Goal: Answer question/provide support: Share knowledge or assist other users

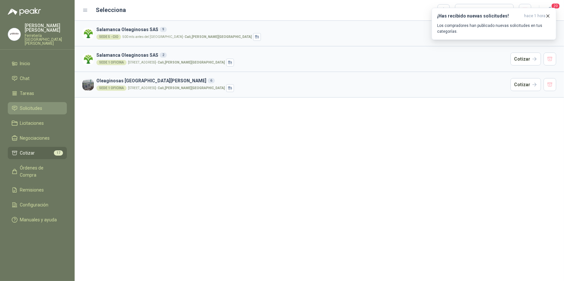
click at [43, 105] on li "Solicitudes" at bounding box center [37, 108] width 51 height 7
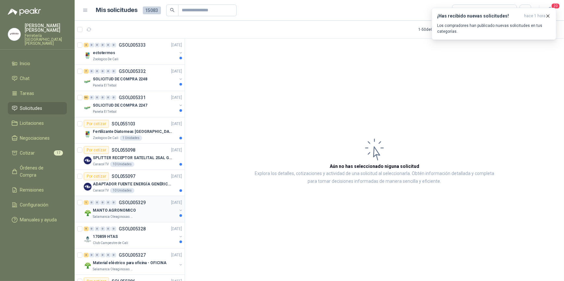
click at [138, 208] on div "MANTO AGRONOMICO" at bounding box center [135, 211] width 84 height 8
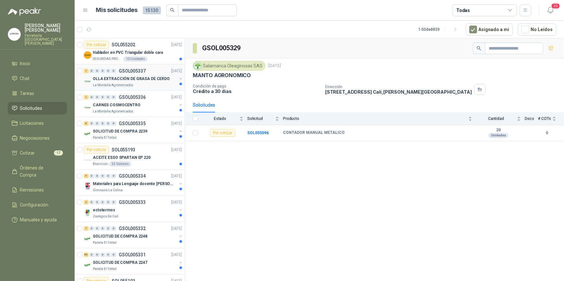
scroll to position [59, 0]
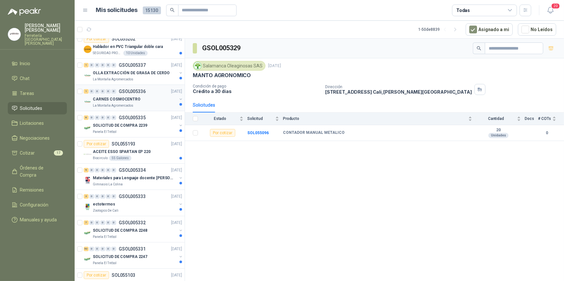
click at [114, 102] on p "CARNES COSMOCENTRO" at bounding box center [117, 99] width 48 height 6
click at [126, 77] on p "La Montaña Agromercados" at bounding box center [113, 79] width 41 height 5
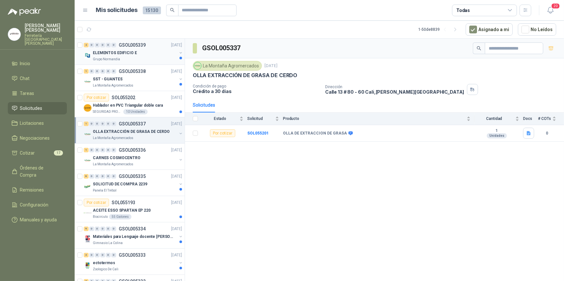
click at [133, 57] on div "Grupo Normandía" at bounding box center [135, 59] width 84 height 5
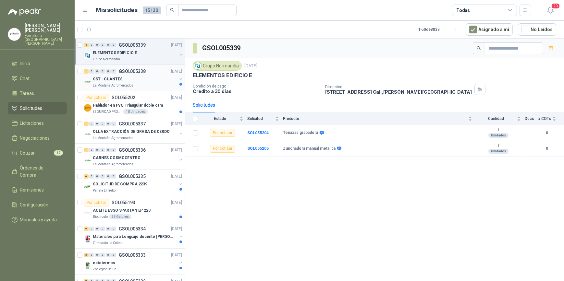
click at [132, 83] on div "La Montaña Agromercados" at bounding box center [135, 85] width 84 height 5
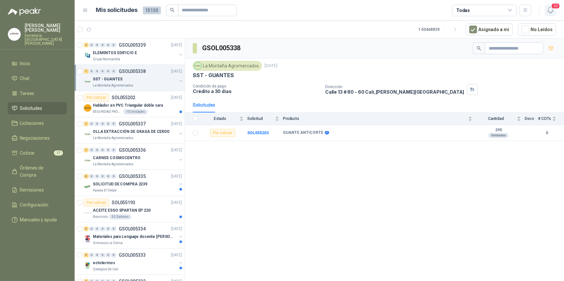
click at [549, 10] on icon "button" at bounding box center [550, 10] width 8 height 8
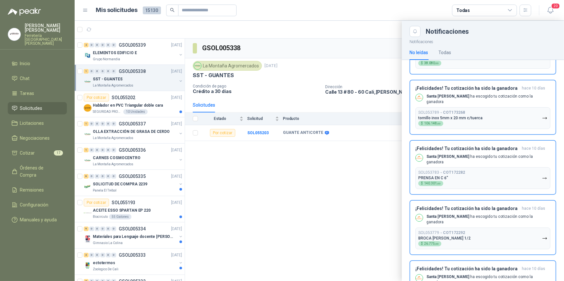
scroll to position [927, 0]
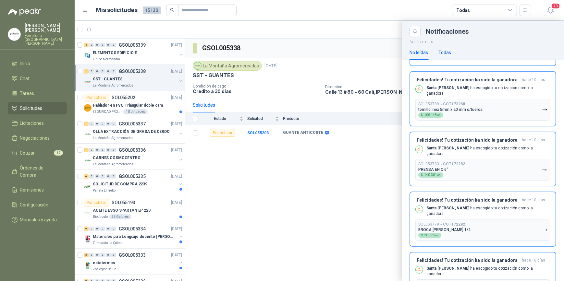
click at [447, 52] on div "Todas" at bounding box center [444, 52] width 13 height 7
click at [30, 75] on li "Chat" at bounding box center [37, 78] width 51 height 7
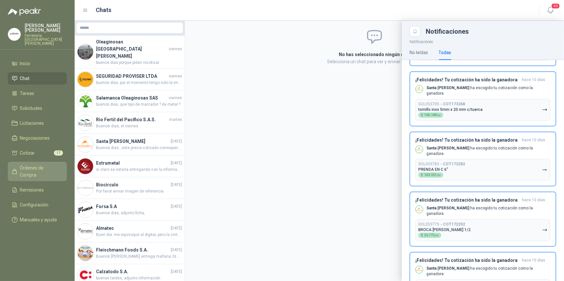
click at [40, 164] on span "Órdenes de Compra" at bounding box center [40, 171] width 41 height 14
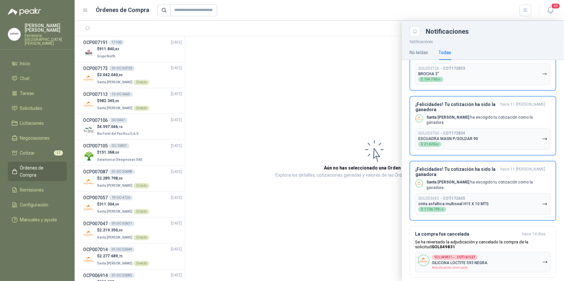
scroll to position [1487, 0]
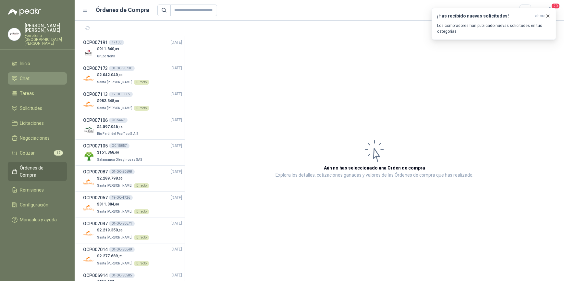
click at [31, 77] on li "Chat" at bounding box center [37, 78] width 51 height 7
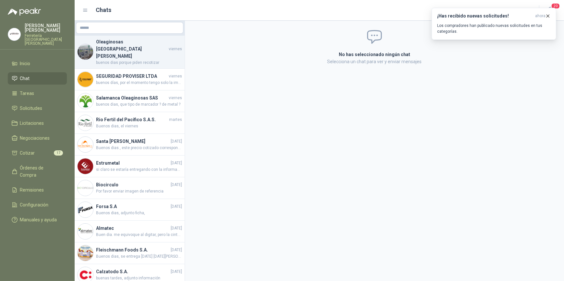
click at [128, 60] on span "buenos dias porque piden recotizar" at bounding box center [139, 63] width 86 height 6
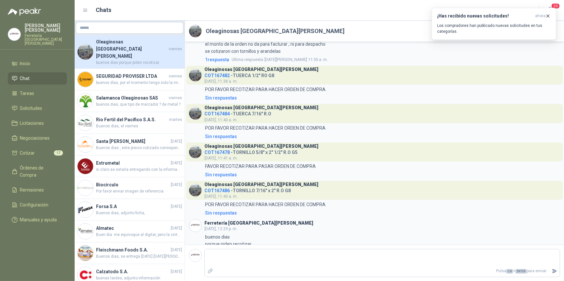
scroll to position [228, 0]
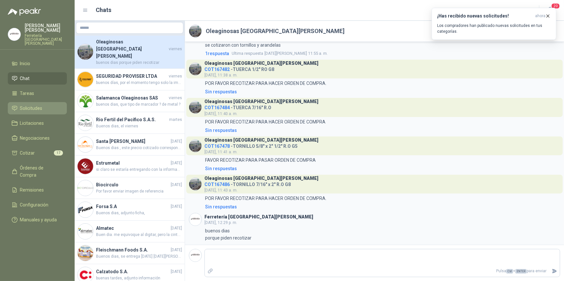
click at [34, 105] on span "Solicitudes" at bounding box center [31, 108] width 22 height 7
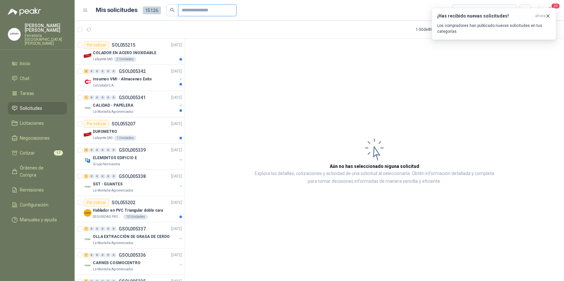
click at [185, 9] on input "text" at bounding box center [204, 10] width 45 height 11
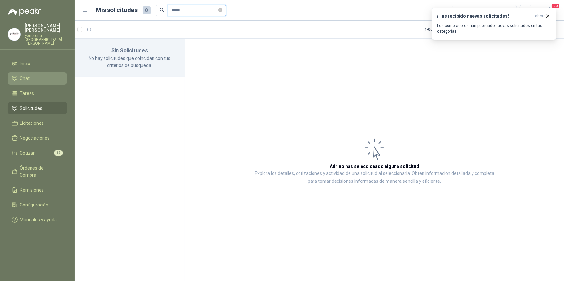
type input "*****"
click at [35, 75] on li "Chat" at bounding box center [37, 78] width 51 height 7
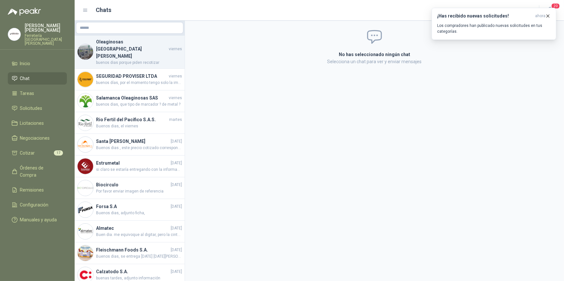
click at [123, 60] on span "buenos dias porque piden recotizar" at bounding box center [139, 63] width 86 height 6
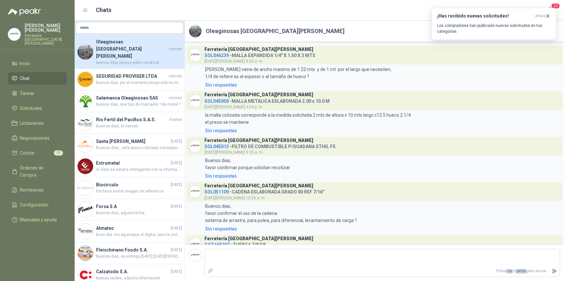
scroll to position [228, 0]
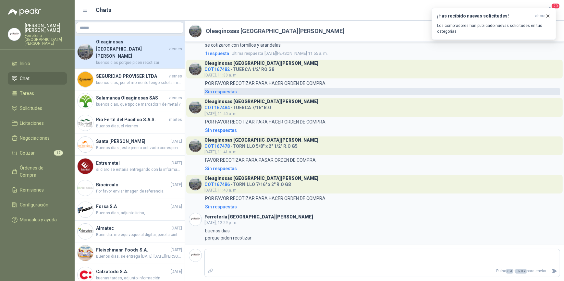
click at [218, 91] on div "Sin respuestas" at bounding box center [221, 91] width 32 height 7
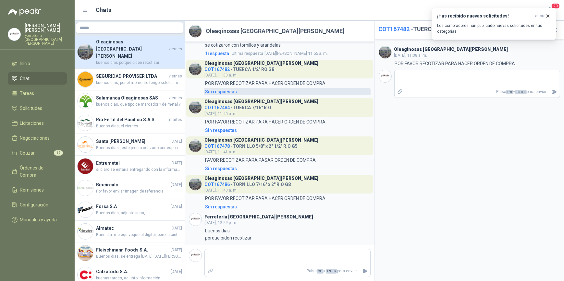
scroll to position [243, 0]
click at [548, 16] on icon "button" at bounding box center [548, 16] width 6 height 6
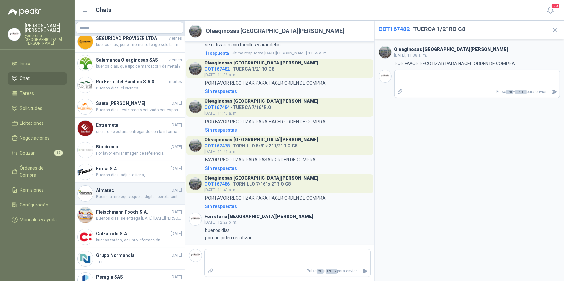
scroll to position [41, 0]
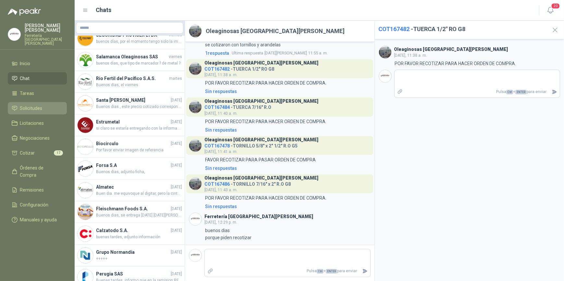
click at [36, 105] on span "Solicitudes" at bounding box center [31, 108] width 22 height 7
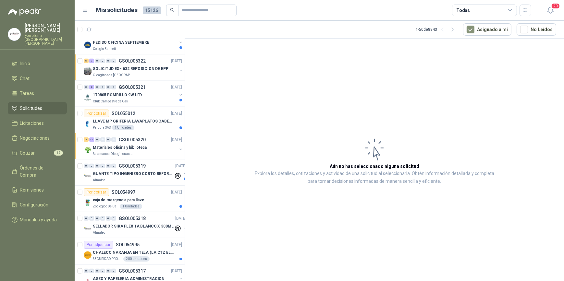
scroll to position [825, 0]
click at [200, 10] on input "text" at bounding box center [204, 10] width 45 height 11
type input "**********"
click at [222, 42] on article "Aún no has seleccionado niguna solicitud Explora los detalles, cotizaciones y a…" at bounding box center [374, 161] width 379 height 245
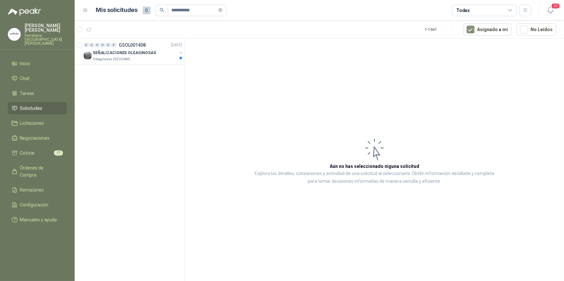
click at [29, 105] on span "Solicitudes" at bounding box center [31, 108] width 22 height 7
click at [222, 11] on icon "close-circle" at bounding box center [220, 10] width 4 height 4
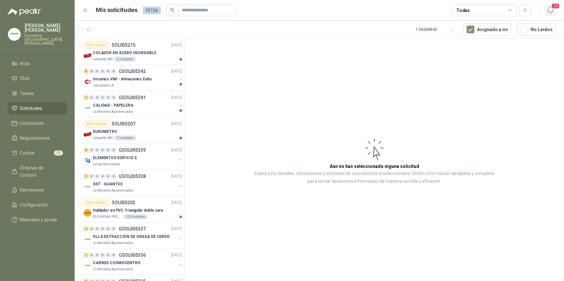
click at [549, 9] on icon "button" at bounding box center [550, 10] width 8 height 8
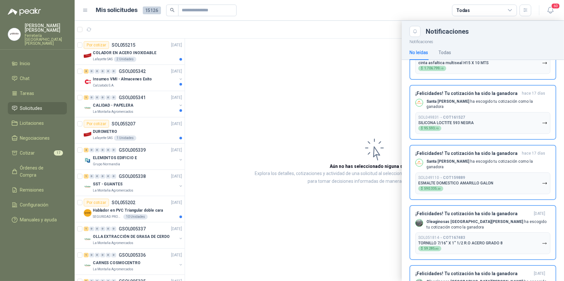
scroll to position [1563, 0]
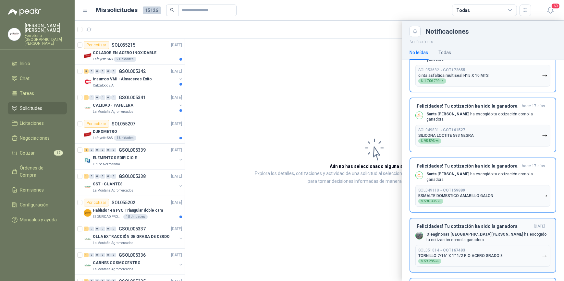
click at [456, 248] on b "COT167483" at bounding box center [454, 250] width 22 height 5
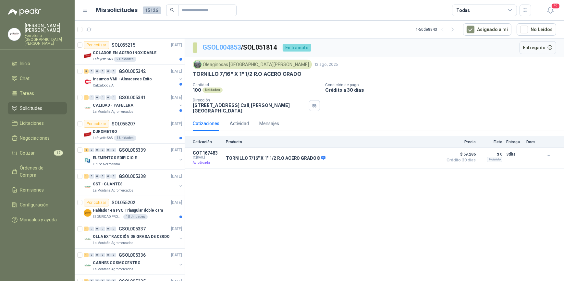
click at [217, 47] on link "GSOL004853" at bounding box center [221, 47] width 38 height 8
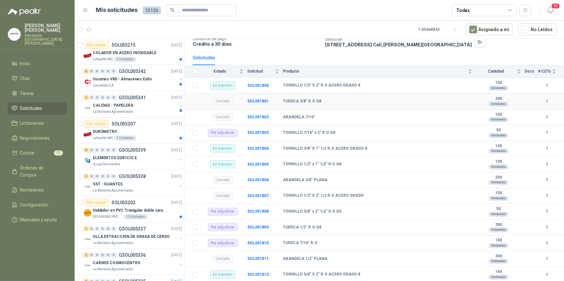
scroll to position [59, 0]
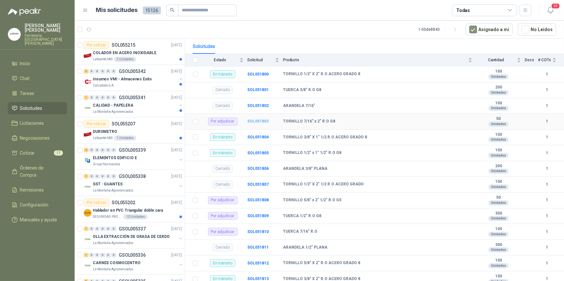
click at [257, 121] on b "SOL051803" at bounding box center [257, 121] width 21 height 5
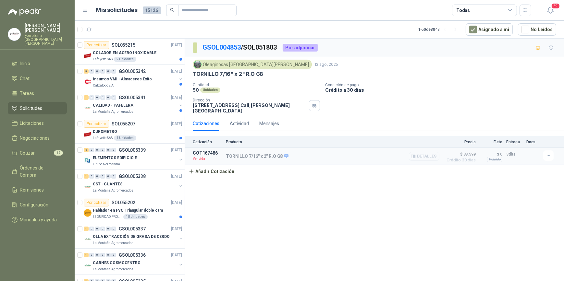
click at [420, 153] on button "Detalles" at bounding box center [424, 156] width 30 height 9
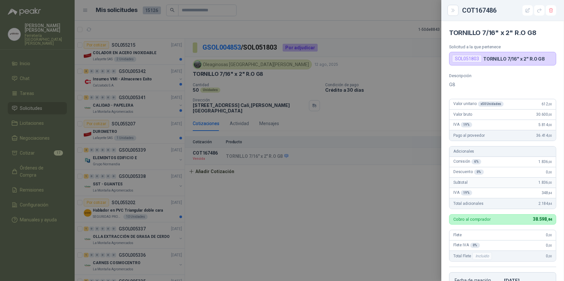
click at [210, 168] on div at bounding box center [282, 140] width 564 height 281
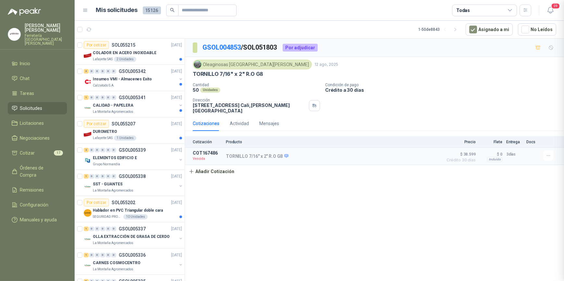
scroll to position [125, 0]
click at [210, 168] on button "Añadir Cotización" at bounding box center [211, 171] width 53 height 13
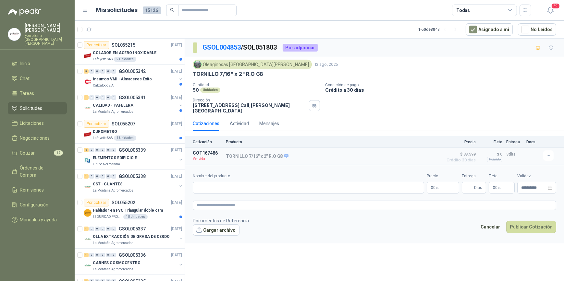
click at [441, 185] on body "ALEXANDER BRIÑEZ SANCHEZ Ferretería Industrial del Valle Inicio Chat Tareas Sol…" at bounding box center [282, 140] width 564 height 281
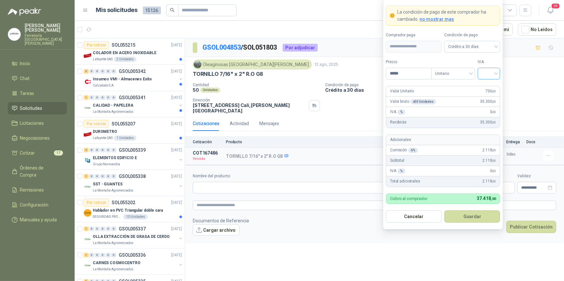
type input "*****"
click at [493, 73] on input "search" at bounding box center [488, 73] width 15 height 10
click at [489, 85] on div "19%" at bounding box center [489, 86] width 12 height 7
click at [471, 217] on button "Guardar" at bounding box center [472, 216] width 56 height 12
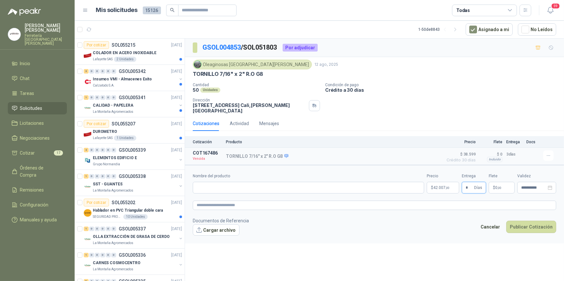
type input "*"
click at [505, 184] on p "$ 0 ,00" at bounding box center [501, 188] width 26 height 12
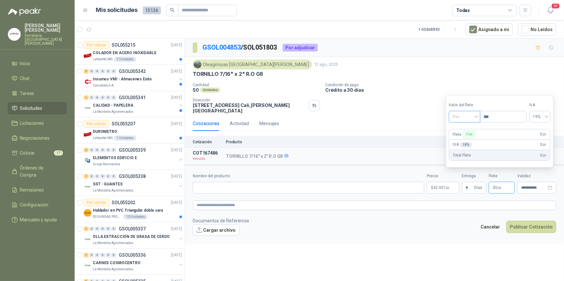
click at [476, 115] on span "Flex" at bounding box center [464, 117] width 24 height 10
click at [464, 141] on div "Incluido" at bounding box center [465, 141] width 23 height 7
click at [509, 209] on form "**********" at bounding box center [374, 204] width 379 height 78
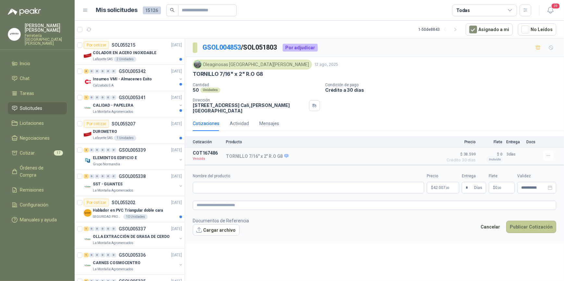
click at [538, 223] on button "Publicar Cotización" at bounding box center [531, 227] width 50 height 12
drag, startPoint x: 226, startPoint y: 152, endPoint x: 282, endPoint y: 155, distance: 55.9
click at [282, 155] on div "TORNILLO 7/16" x 2" R.O G8 Detalles" at bounding box center [332, 156] width 213 height 12
drag, startPoint x: 282, startPoint y: 155, endPoint x: 260, endPoint y: 152, distance: 22.0
copy div "TORNILLO 7/16" x 2" R.O G8"
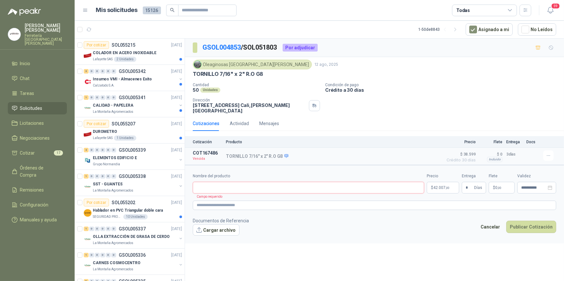
click at [206, 182] on input "Nombre del producto" at bounding box center [308, 188] width 231 height 12
paste input "**********"
type input "**********"
click at [424, 226] on footer "Documentos de Referencia Cargar archivo Cancelar Publicar Cotización" at bounding box center [374, 226] width 363 height 19
click at [527, 222] on button "Publicar Cotización" at bounding box center [531, 227] width 50 height 12
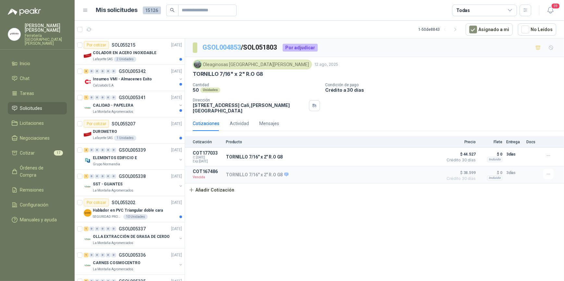
click at [220, 47] on link "GSOL004853" at bounding box center [221, 47] width 38 height 8
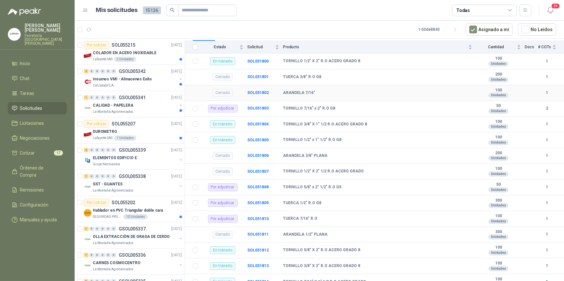
scroll to position [80, 0]
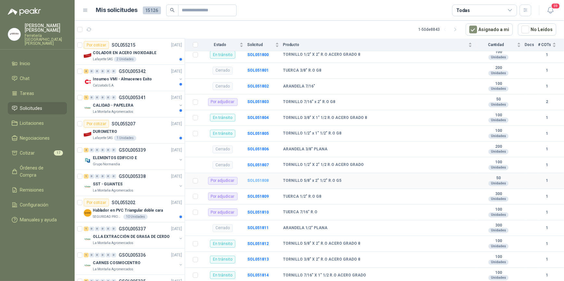
click at [258, 179] on b "SOL051808" at bounding box center [257, 180] width 21 height 5
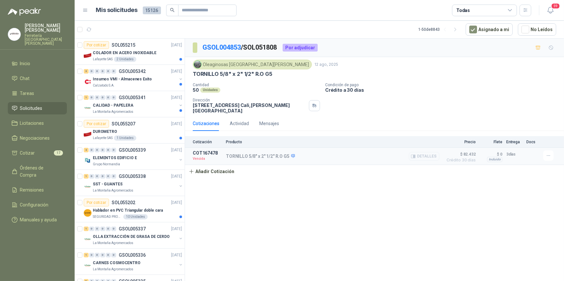
click at [418, 152] on button "Detalles" at bounding box center [424, 156] width 30 height 9
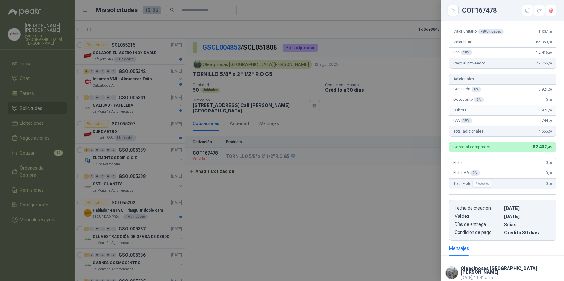
scroll to position [4, 0]
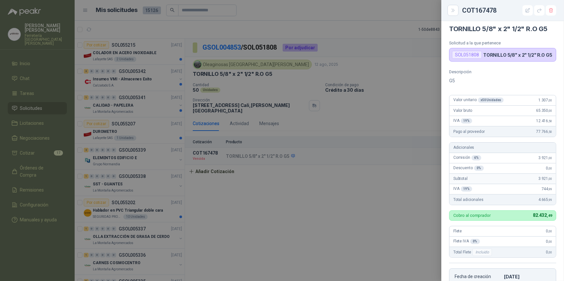
click at [221, 167] on div at bounding box center [282, 140] width 564 height 281
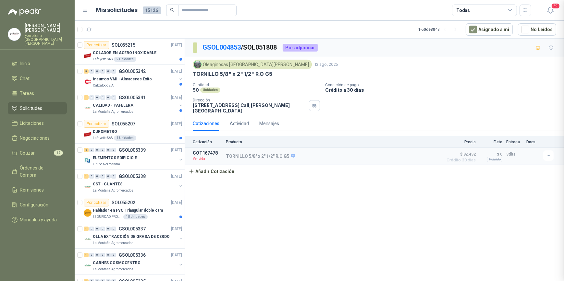
scroll to position [125, 0]
click at [222, 168] on button "Añadir Cotización" at bounding box center [211, 171] width 53 height 13
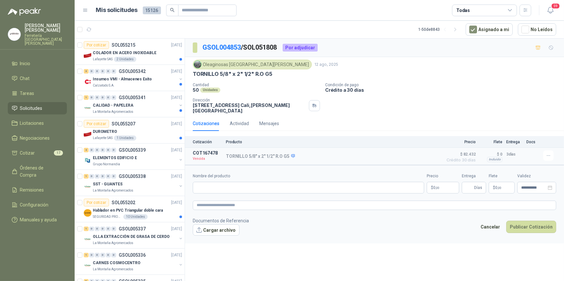
click at [436, 182] on body "ALEXANDER BRIÑEZ SANCHEZ Ferretería Industrial del Valle Inicio Chat Tareas Sol…" at bounding box center [282, 140] width 564 height 281
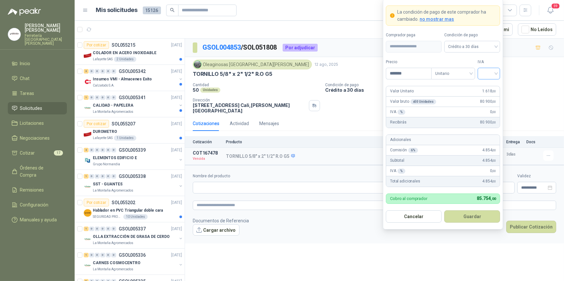
type input "*******"
click at [494, 74] on input "search" at bounding box center [488, 73] width 15 height 10
click at [486, 85] on div "19%" at bounding box center [489, 86] width 12 height 7
click at [475, 216] on button "Guardar" at bounding box center [472, 216] width 56 height 12
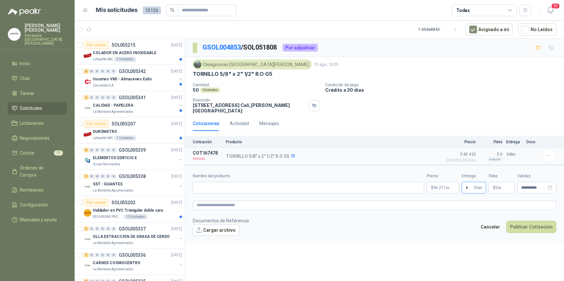
type input "*"
click at [508, 185] on p "$ 0 ,00" at bounding box center [501, 188] width 26 height 12
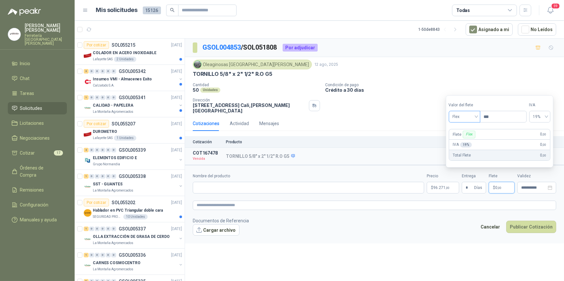
click at [476, 117] on span "Flex" at bounding box center [464, 117] width 24 height 10
click at [464, 142] on div "Incluido" at bounding box center [465, 141] width 23 height 7
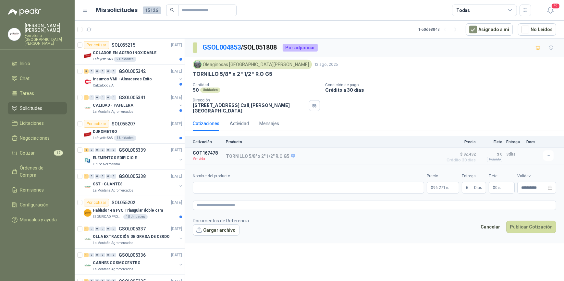
click at [423, 223] on footer "Documentos de Referencia Cargar archivo Cancelar Publicar Cotización" at bounding box center [374, 226] width 363 height 19
drag, startPoint x: 226, startPoint y: 150, endPoint x: 288, endPoint y: 153, distance: 61.7
click at [288, 154] on p "TORNILLO 5/8" x 2" 1/2" R.O G5" at bounding box center [260, 157] width 69 height 6
drag, startPoint x: 288, startPoint y: 153, endPoint x: 276, endPoint y: 151, distance: 12.1
copy p "TORNILLO 5/8" x 2" 1/2" R.O G5"
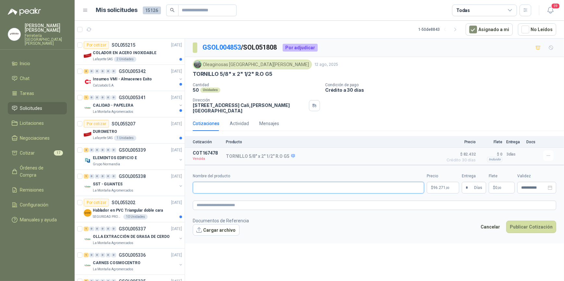
click at [208, 184] on input "Nombre del producto" at bounding box center [308, 188] width 231 height 12
paste input "**********"
type input "**********"
click at [533, 224] on button "Publicar Cotización" at bounding box center [531, 227] width 50 height 12
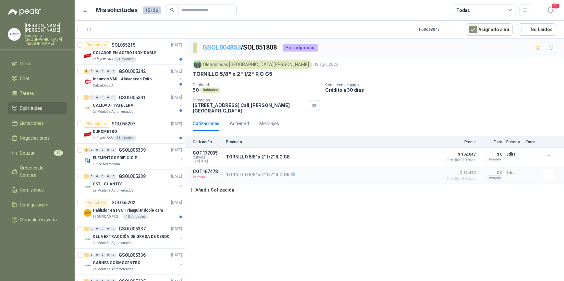
click at [220, 46] on link "GSOL004853" at bounding box center [221, 47] width 38 height 8
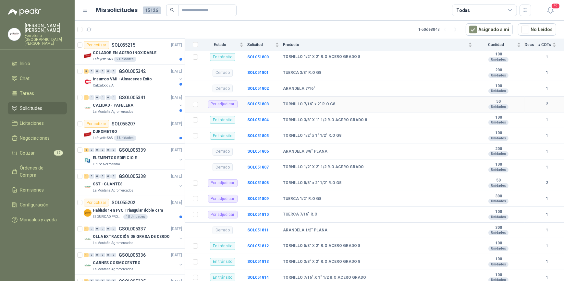
scroll to position [80, 0]
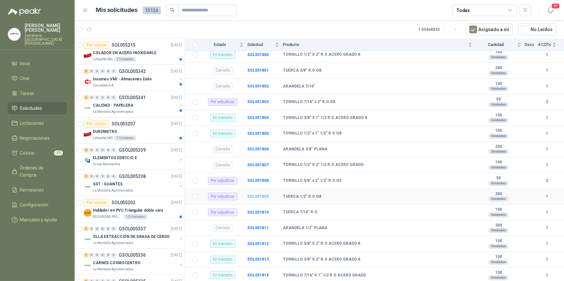
click at [257, 195] on b "SOL051809" at bounding box center [257, 196] width 21 height 5
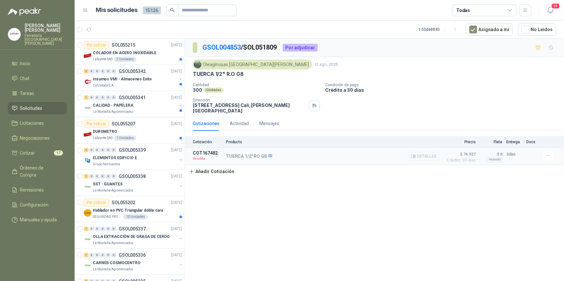
click at [422, 152] on button "Detalles" at bounding box center [424, 156] width 30 height 9
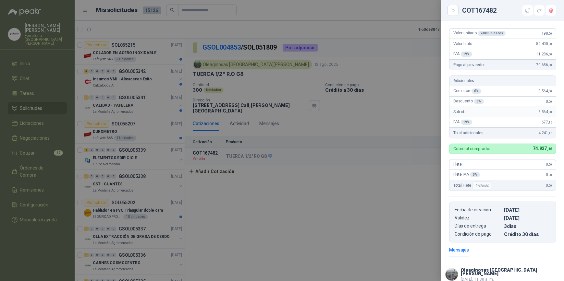
scroll to position [33, 0]
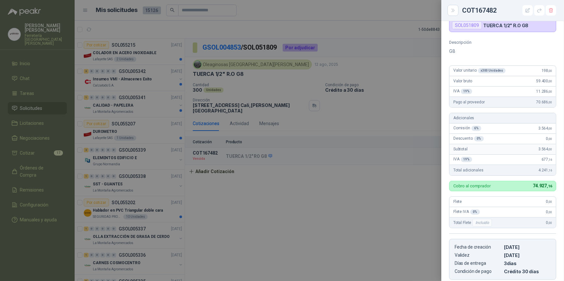
click at [217, 167] on div at bounding box center [282, 140] width 564 height 281
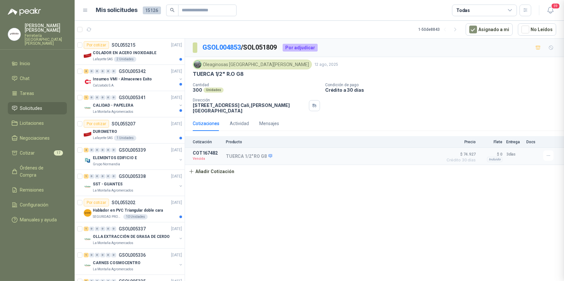
scroll to position [125, 0]
click at [217, 167] on button "Añadir Cotización" at bounding box center [211, 171] width 53 height 13
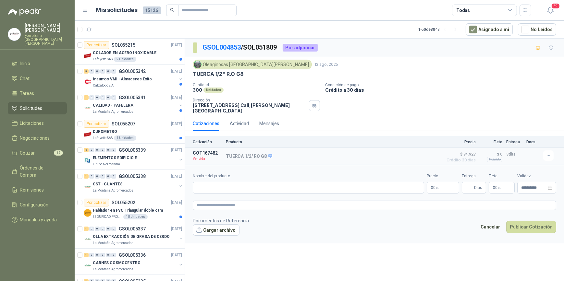
click at [440, 183] on body "ALEXANDER BRIÑEZ SANCHEZ Ferretería Industrial del Valle Inicio Chat Tareas Sol…" at bounding box center [282, 140] width 564 height 281
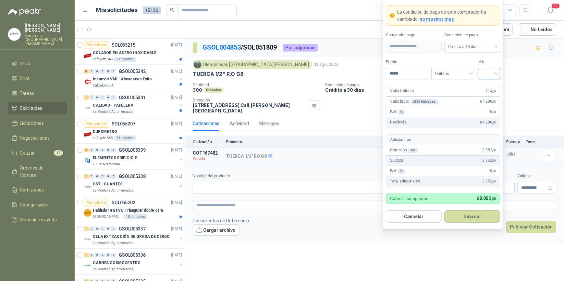
type input "*****"
click at [494, 70] on input "search" at bounding box center [488, 73] width 15 height 10
click at [487, 86] on div "19%" at bounding box center [489, 86] width 12 height 7
click at [474, 216] on button "Guardar" at bounding box center [472, 216] width 56 height 12
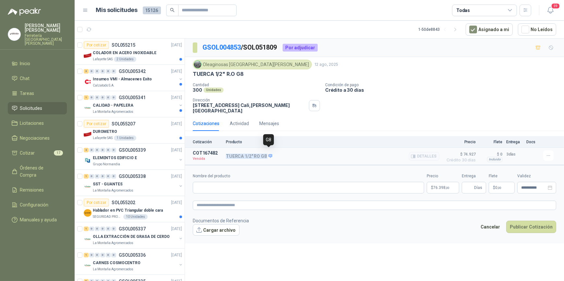
drag, startPoint x: 225, startPoint y: 150, endPoint x: 268, endPoint y: 154, distance: 43.4
click at [268, 154] on article "COT167482 Vencida TUERCA 1/2" RO G8 Detalles $ 74.927 Crédito 30 días $ 74.927 …" at bounding box center [374, 156] width 379 height 17
drag, startPoint x: 268, startPoint y: 154, endPoint x: 257, endPoint y: 150, distance: 11.8
copy div "TUERCA 1/2" RO G8"
click at [211, 183] on input "Nombre del producto" at bounding box center [308, 188] width 231 height 12
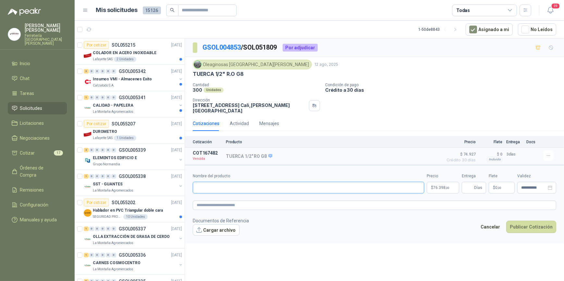
paste input "**********"
type input "**********"
click at [527, 222] on button "Publicar Cotización" at bounding box center [531, 227] width 50 height 12
type input "*"
click at [530, 224] on button "Publicar Cotización" at bounding box center [531, 227] width 50 height 12
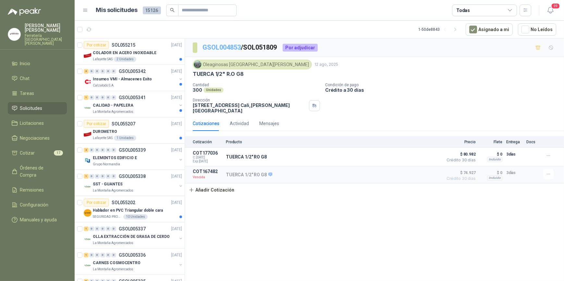
click at [223, 47] on link "GSOL004853" at bounding box center [221, 47] width 38 height 8
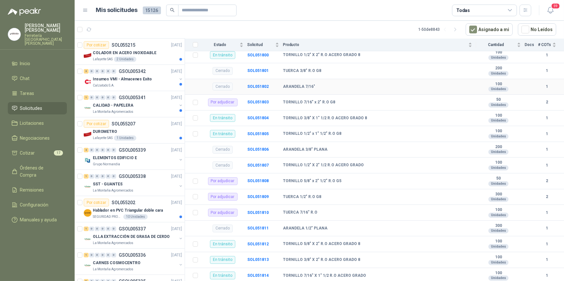
scroll to position [80, 0]
click at [261, 211] on b "SOL051810" at bounding box center [257, 212] width 21 height 5
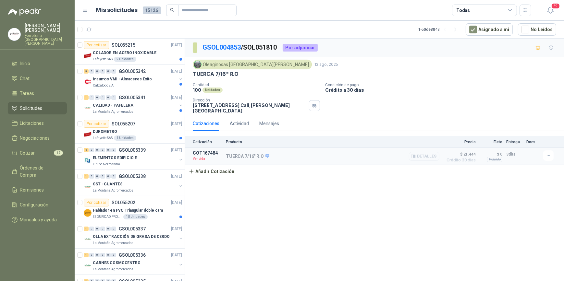
click at [423, 152] on button "Detalles" at bounding box center [424, 156] width 30 height 9
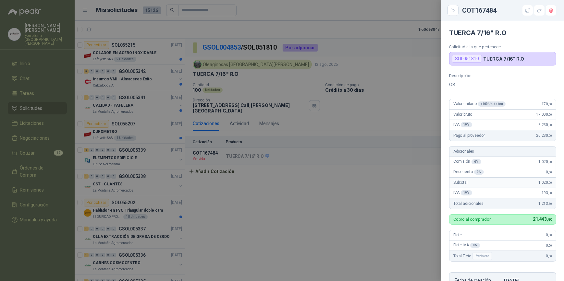
click at [210, 167] on div at bounding box center [282, 140] width 564 height 281
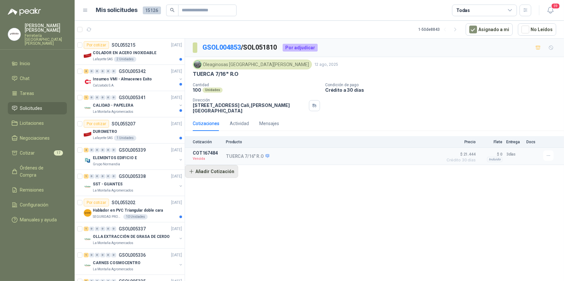
click at [213, 168] on button "Añadir Cotización" at bounding box center [211, 171] width 53 height 13
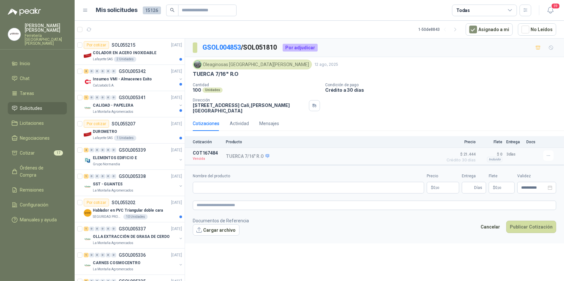
click at [436, 185] on body "ALEXANDER BRIÑEZ SANCHEZ Ferretería Industrial del Valle Inicio Chat Tareas Sol…" at bounding box center [282, 140] width 564 height 281
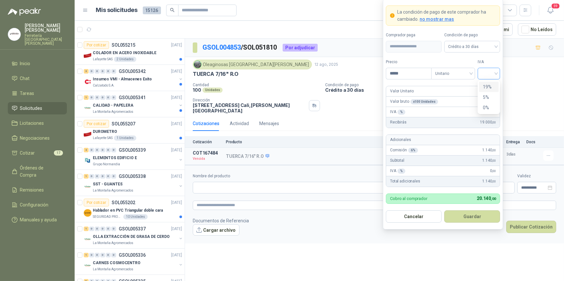
click at [496, 72] on div at bounding box center [488, 74] width 22 height 12
type input "*****"
click at [487, 83] on div "19%" at bounding box center [489, 87] width 20 height 10
click at [473, 216] on button "Guardar" at bounding box center [472, 216] width 56 height 12
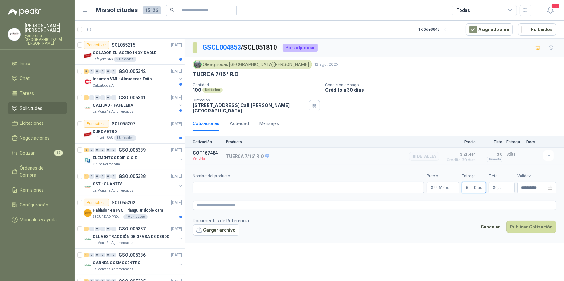
type input "*"
drag, startPoint x: 226, startPoint y: 151, endPoint x: 255, endPoint y: 157, distance: 29.5
click at [255, 157] on div "TUERCA 7/16" R.O Detalles" at bounding box center [332, 156] width 213 height 12
drag, startPoint x: 255, startPoint y: 157, endPoint x: 250, endPoint y: 152, distance: 6.7
copy div "TUERCA 7/16" R.O"
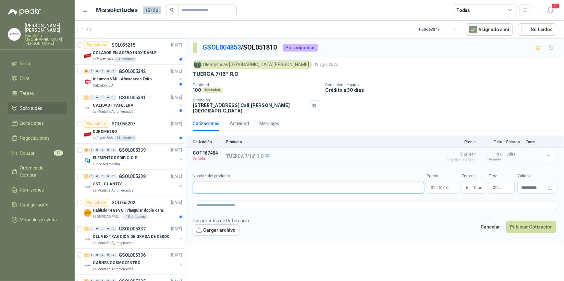
click at [209, 184] on input "Nombre del producto" at bounding box center [308, 188] width 231 height 12
paste input "**********"
type input "**********"
click at [470, 252] on div "**********" at bounding box center [374, 161] width 379 height 245
click at [532, 223] on button "Publicar Cotización" at bounding box center [531, 227] width 50 height 12
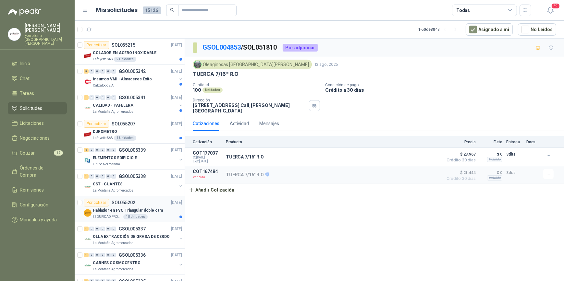
scroll to position [0, 0]
click at [33, 36] on p "Ferretería Industrial del Valle" at bounding box center [46, 40] width 42 height 12
click at [54, 40] on p "Ferretería Industrial del Valle" at bounding box center [46, 40] width 42 height 12
click at [54, 37] on p "Ferretería Industrial del Valle" at bounding box center [46, 40] width 42 height 12
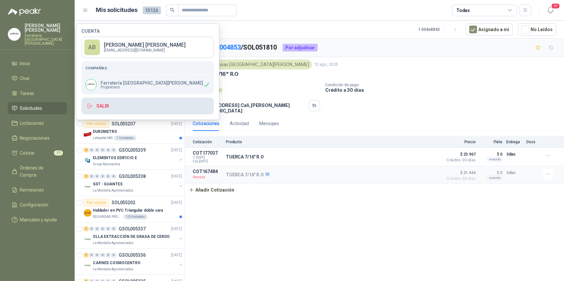
click at [111, 107] on button "Salir" at bounding box center [147, 106] width 132 height 17
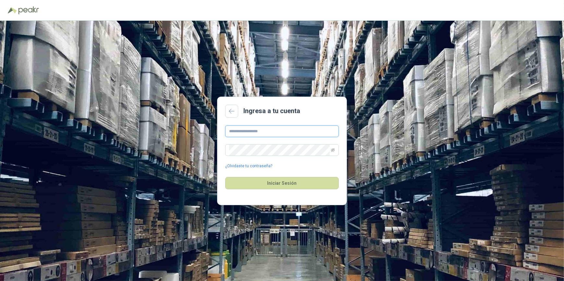
type input "**********"
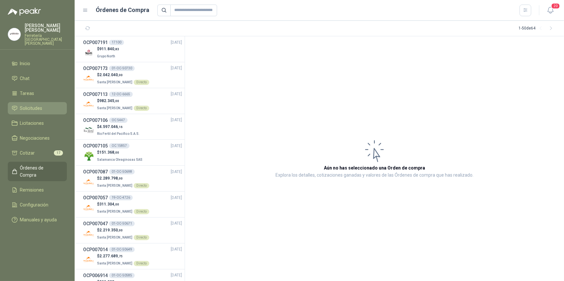
click at [31, 105] on span "Solicitudes" at bounding box center [31, 108] width 22 height 7
